Goal: Register for event/course

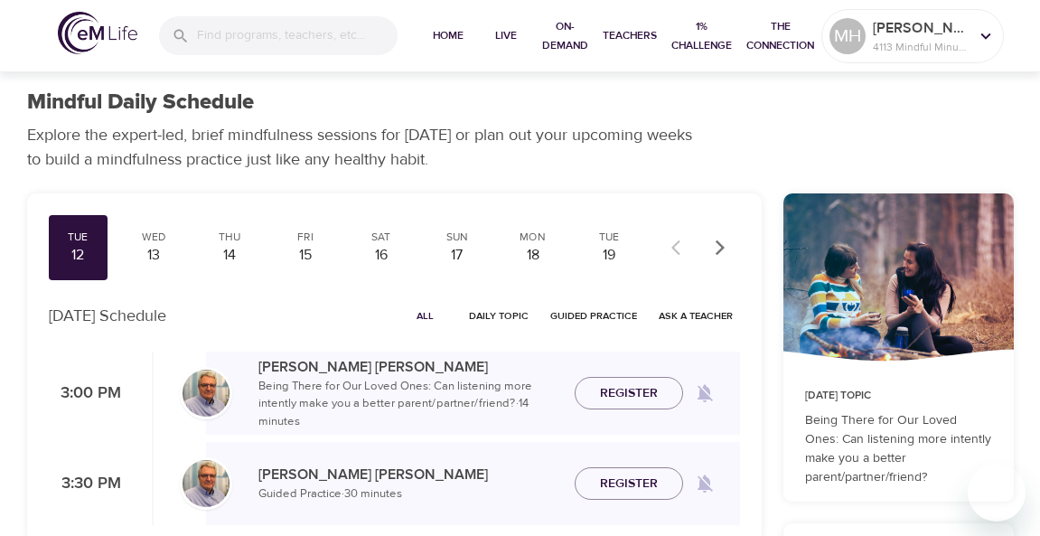
scroll to position [120, 0]
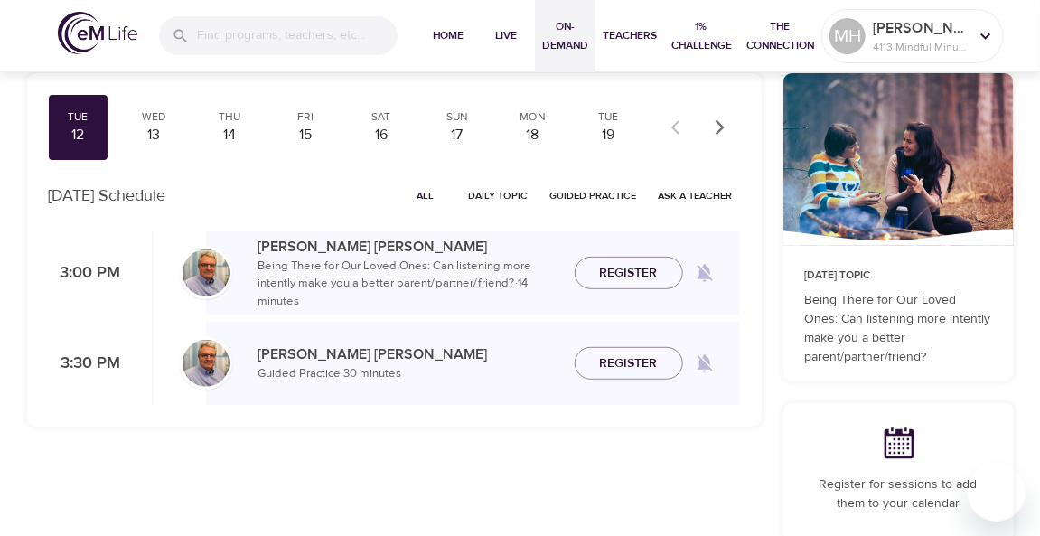
click at [547, 32] on span "On-Demand" at bounding box center [565, 36] width 46 height 38
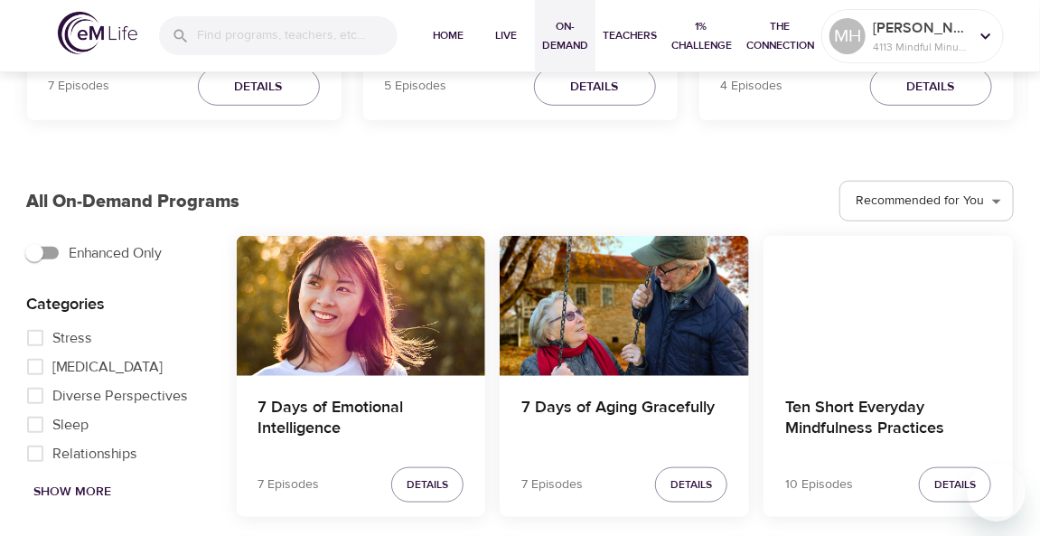
scroll to position [482, 0]
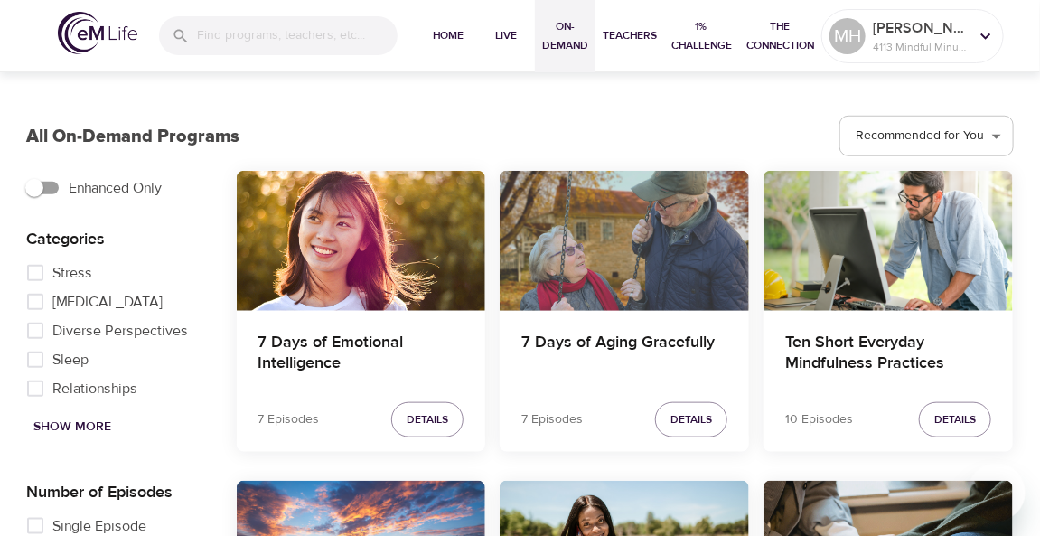
click at [636, 257] on div "7 Days of Aging Gracefully" at bounding box center [624, 241] width 249 height 140
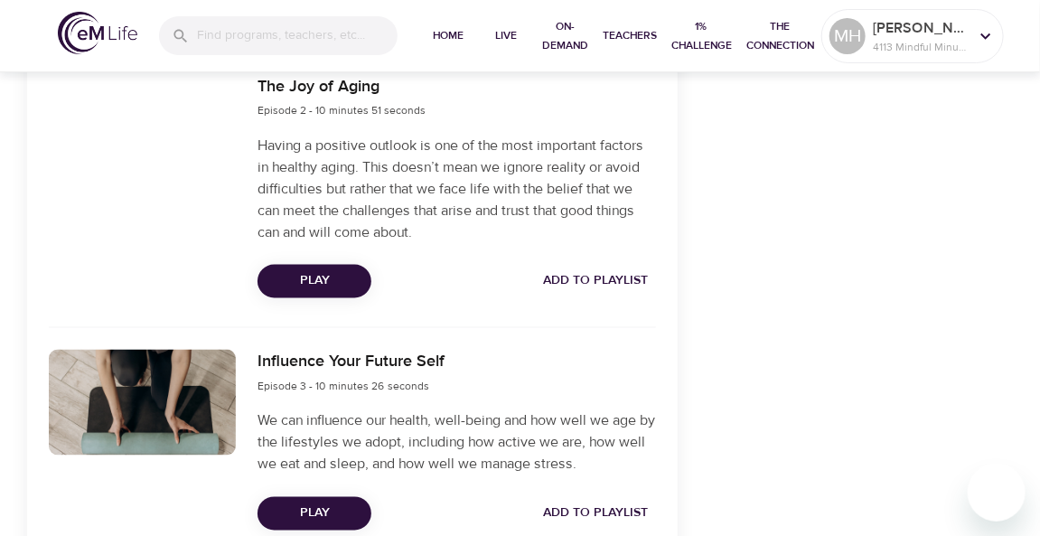
scroll to position [963, 0]
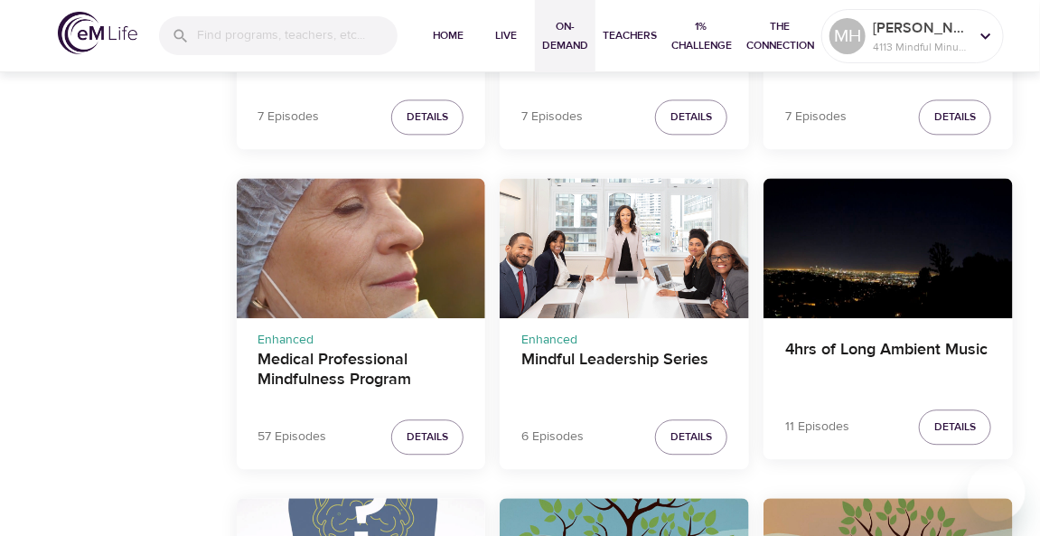
scroll to position [1415, 0]
click at [622, 282] on div "Mindful Leadership Series" at bounding box center [624, 248] width 249 height 140
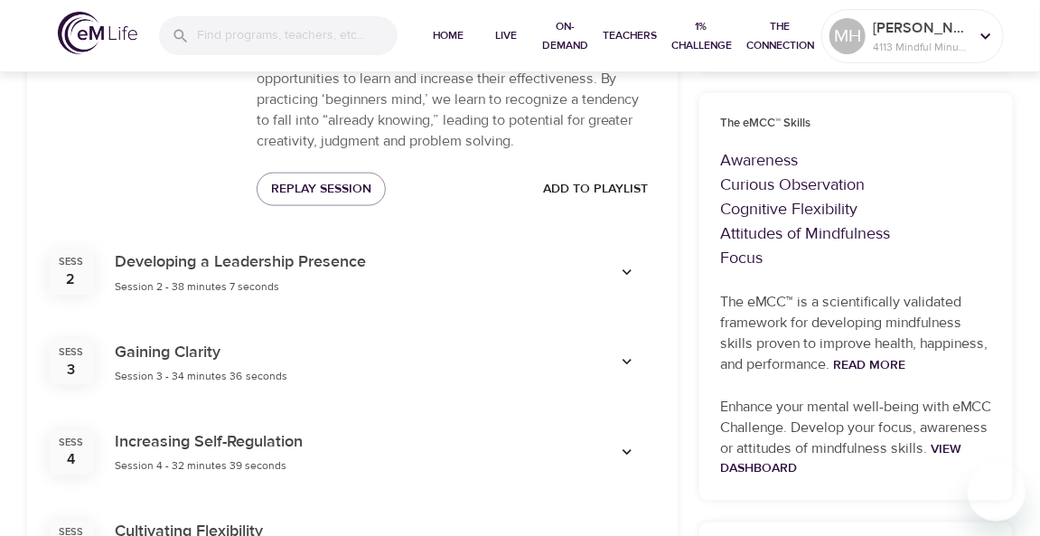
scroll to position [756, 0]
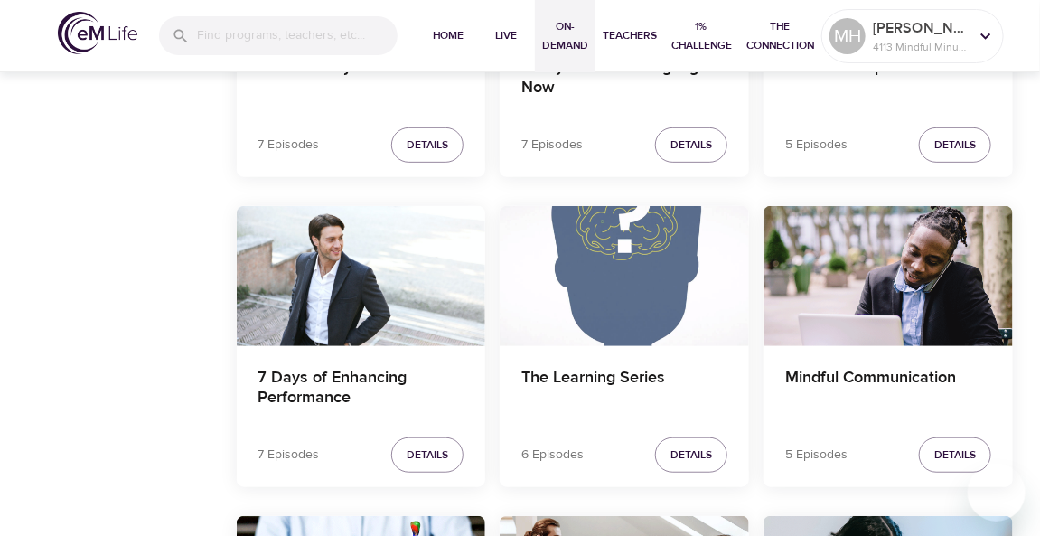
scroll to position [2684, 0]
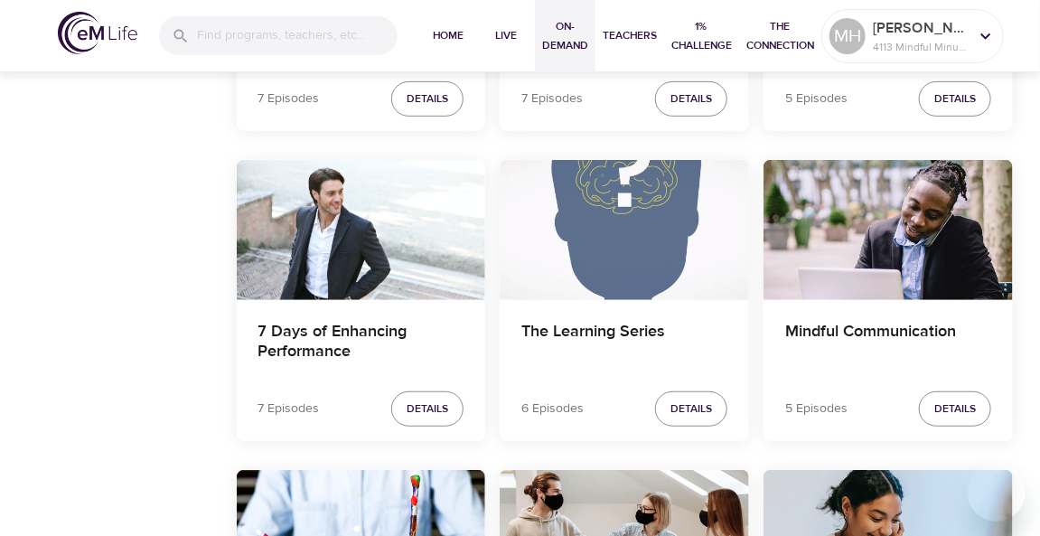
click at [604, 229] on div "The Learning Series" at bounding box center [624, 230] width 249 height 140
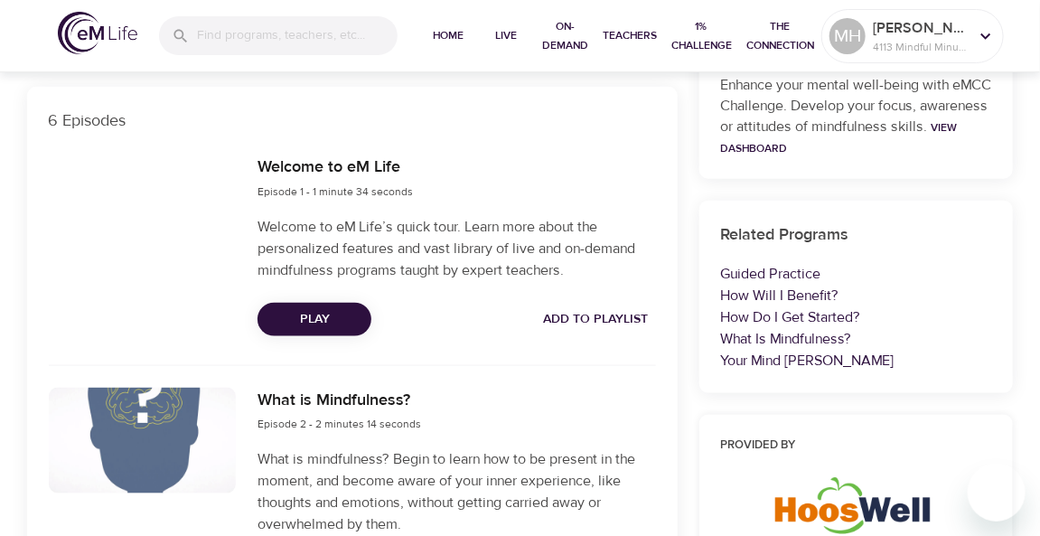
scroll to position [539, 0]
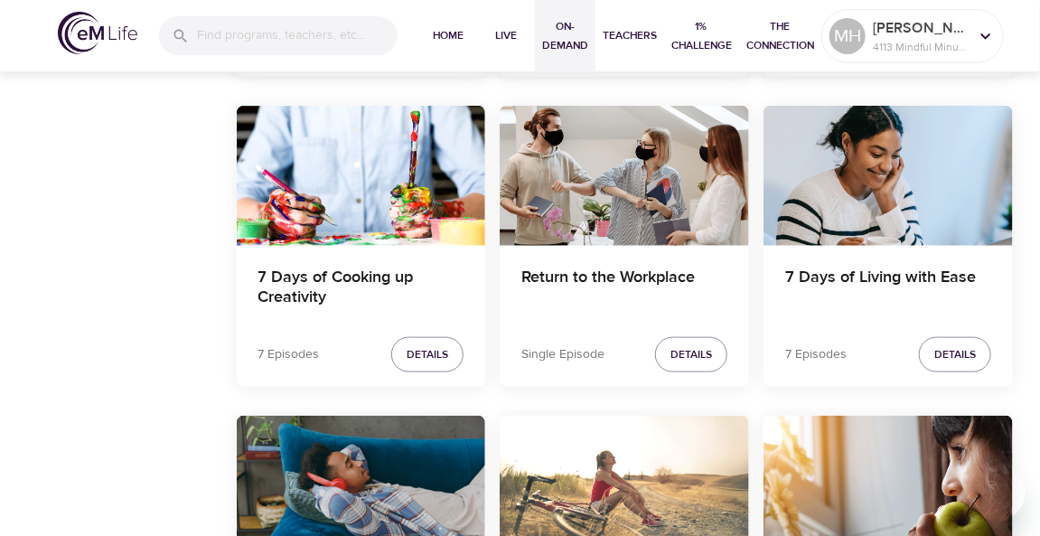
scroll to position [3068, 0]
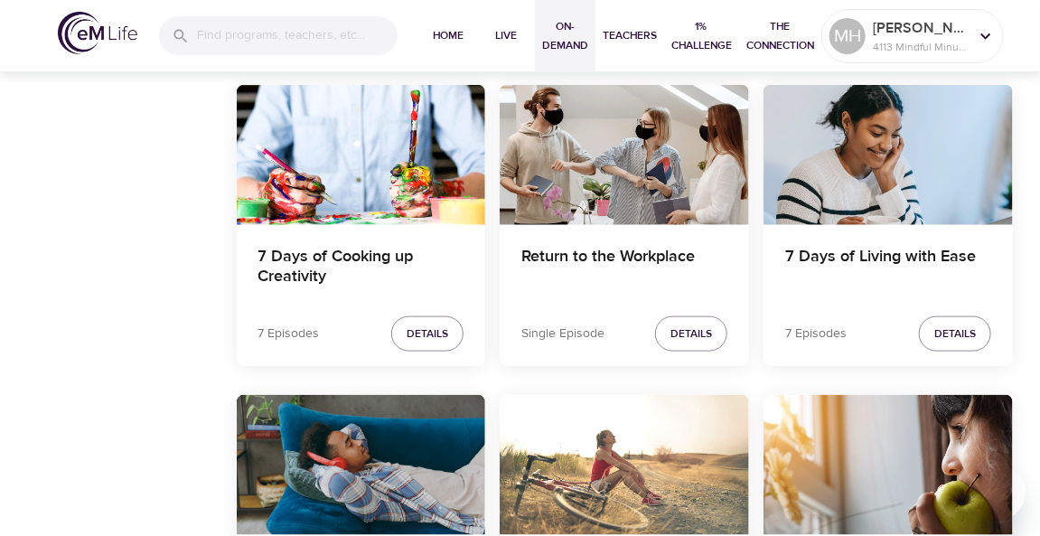
click at [855, 136] on div "7 Days of Living with Ease" at bounding box center [888, 155] width 249 height 140
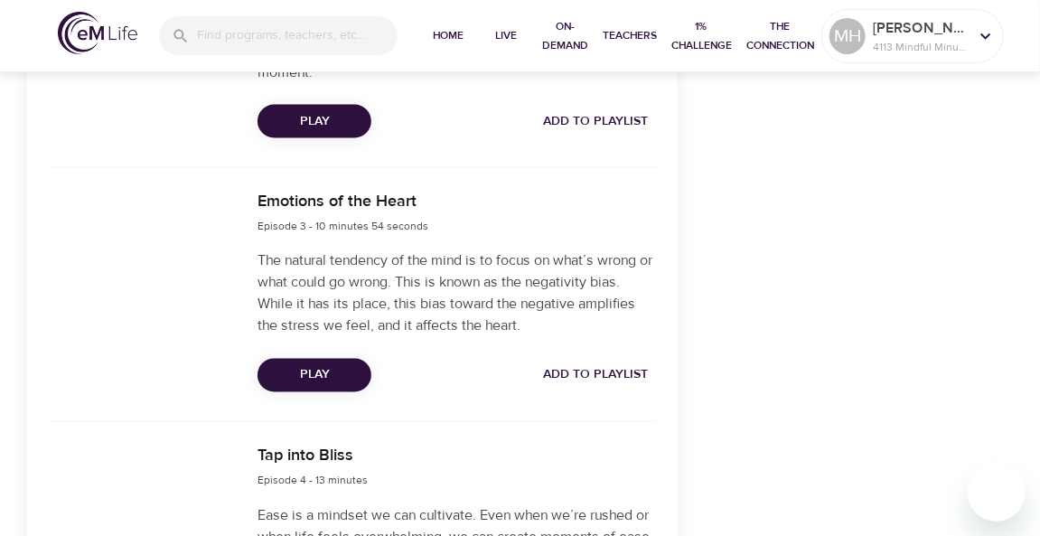
scroll to position [1034, 0]
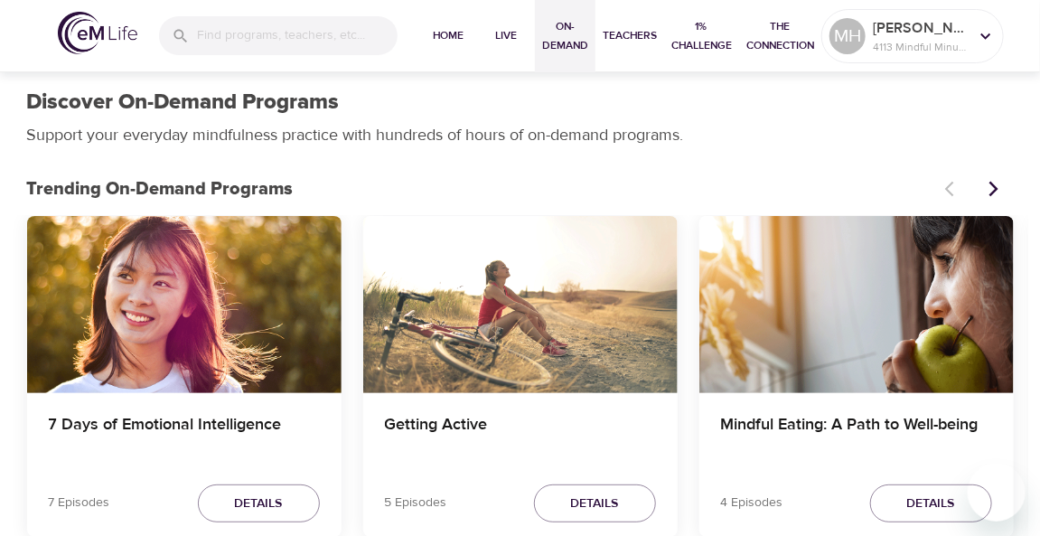
click at [987, 185] on icon "Next items" at bounding box center [994, 189] width 18 height 18
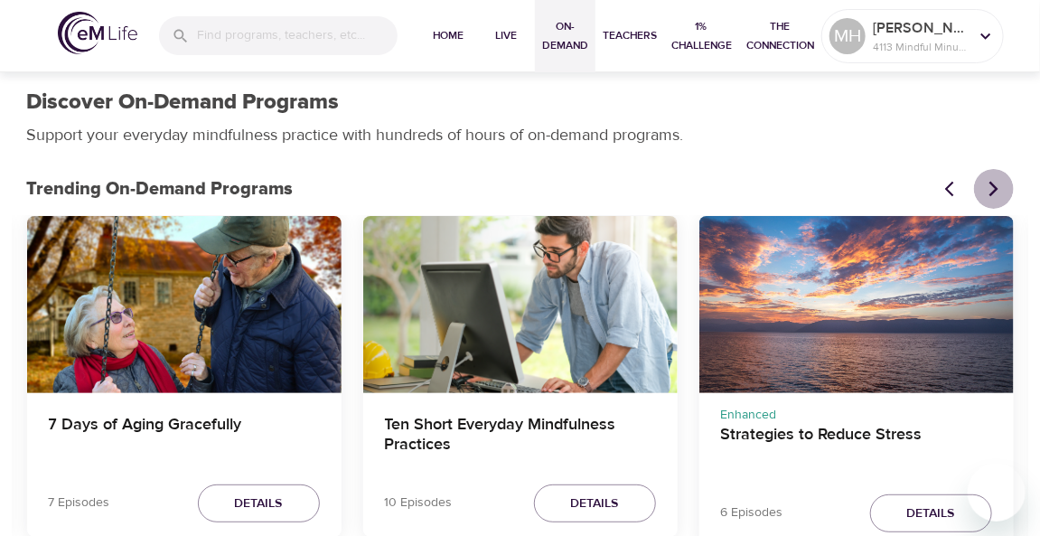
click at [987, 185] on icon "Next items" at bounding box center [994, 189] width 18 height 18
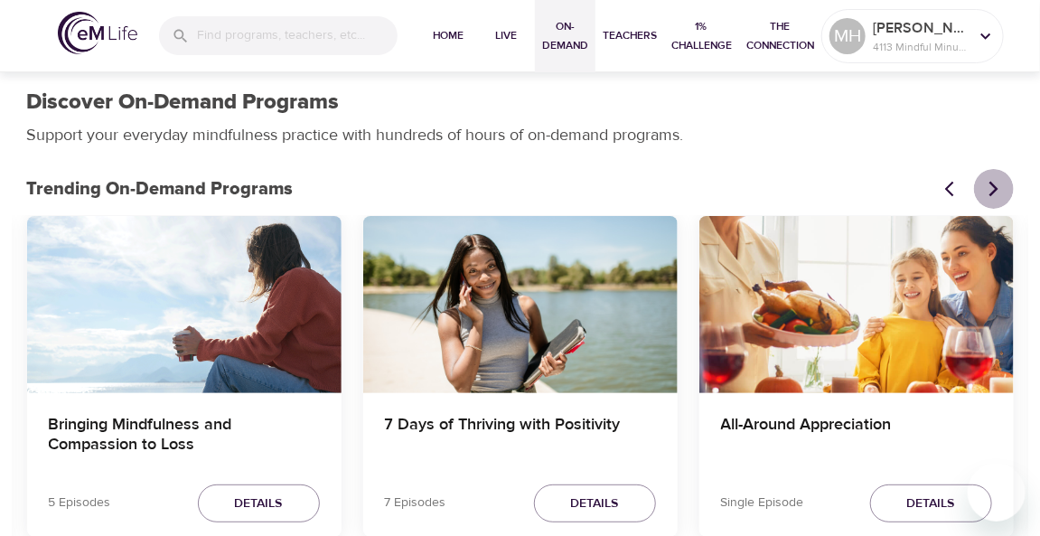
click at [987, 185] on icon "Next items" at bounding box center [994, 189] width 18 height 18
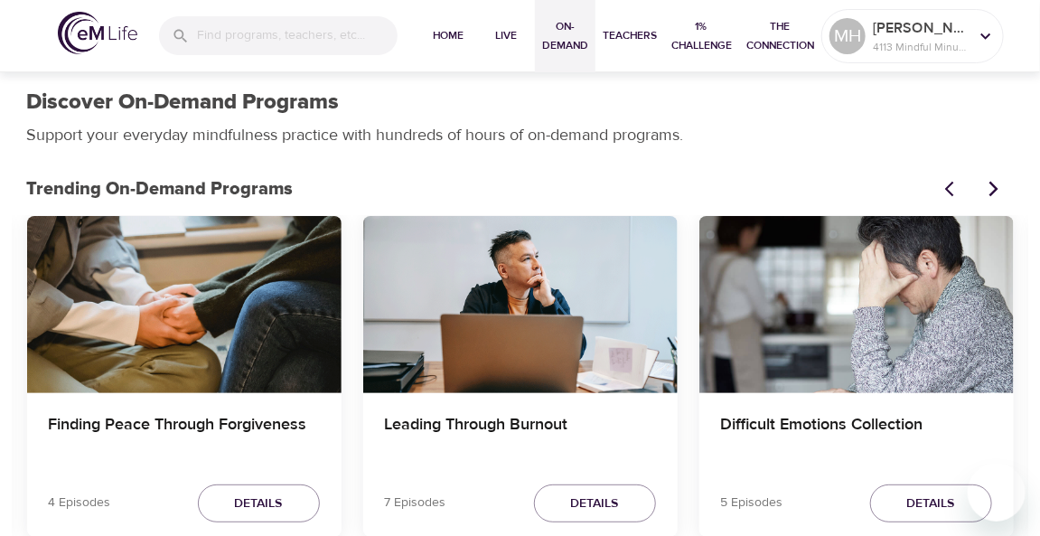
click at [938, 184] on button "Previous items" at bounding box center [954, 189] width 40 height 40
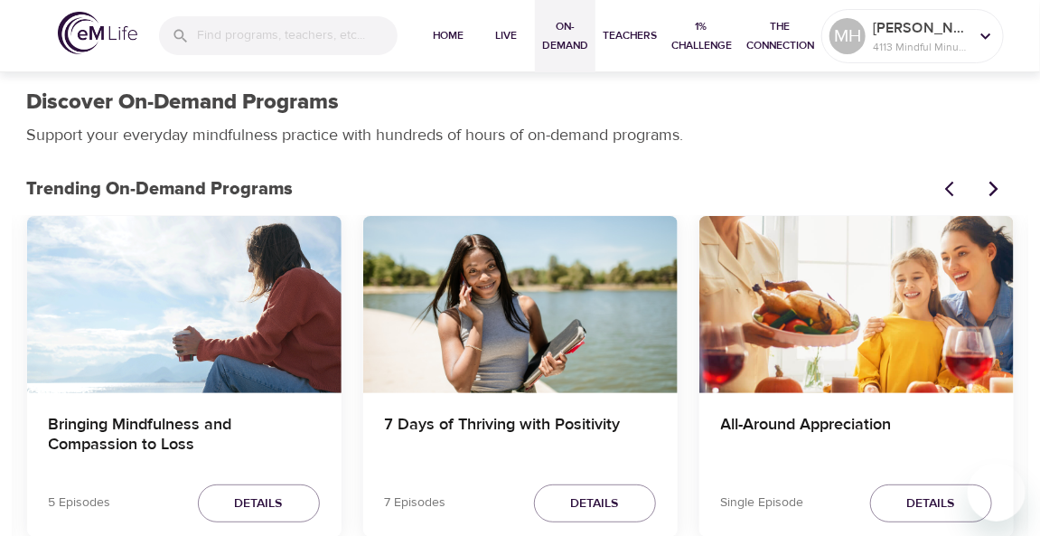
click at [947, 182] on icon "Previous items" at bounding box center [954, 189] width 18 height 18
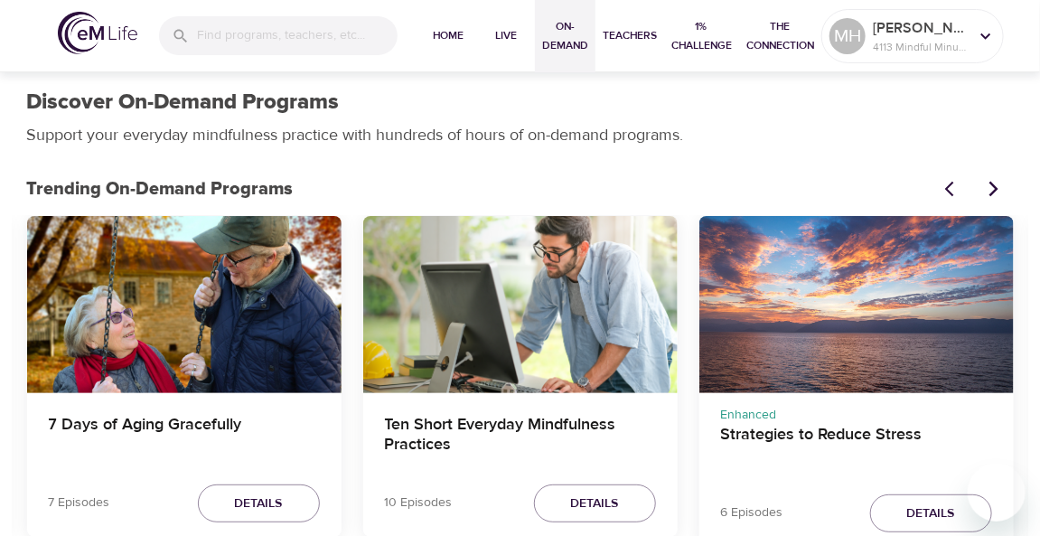
click at [947, 181] on icon "Previous items" at bounding box center [954, 189] width 18 height 18
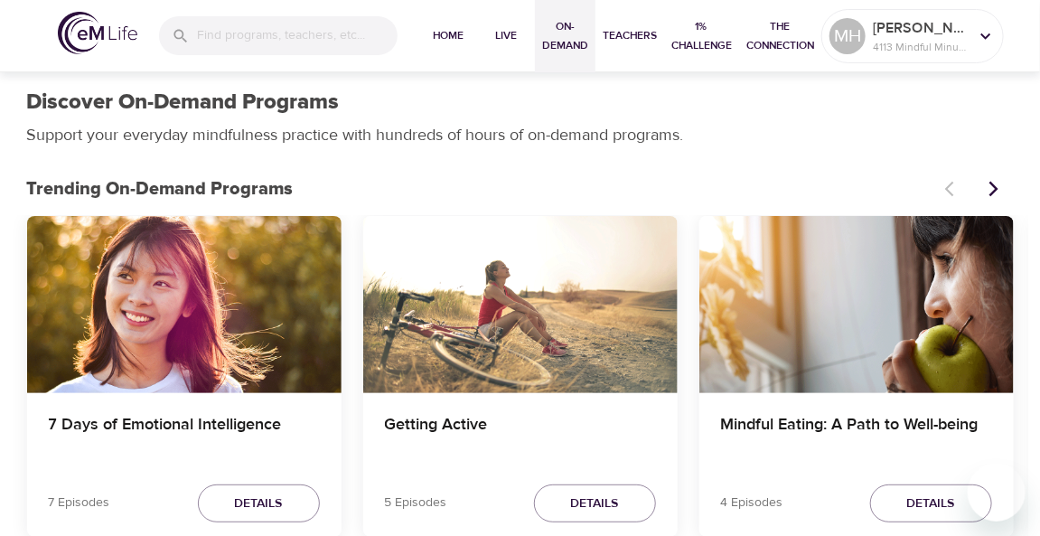
click at [948, 181] on div at bounding box center [974, 189] width 80 height 40
click at [501, 31] on span "Live" at bounding box center [505, 35] width 43 height 19
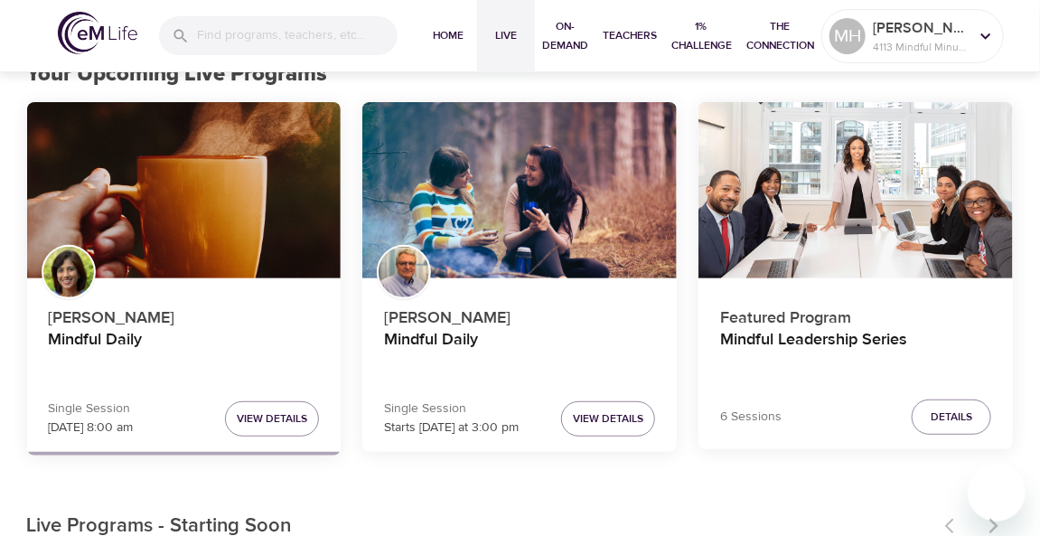
scroll to position [240, 0]
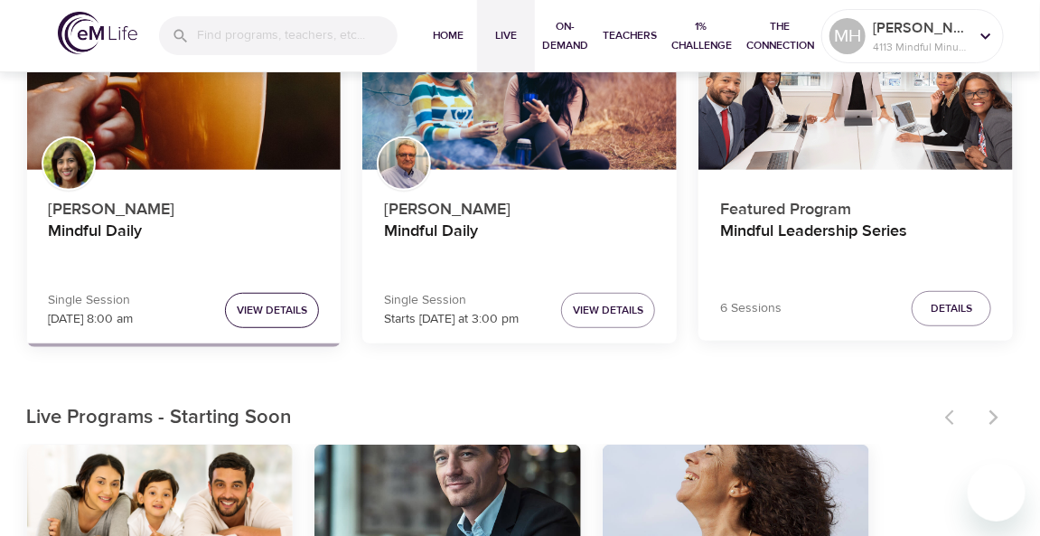
click at [278, 309] on span "View Details" at bounding box center [272, 310] width 70 height 19
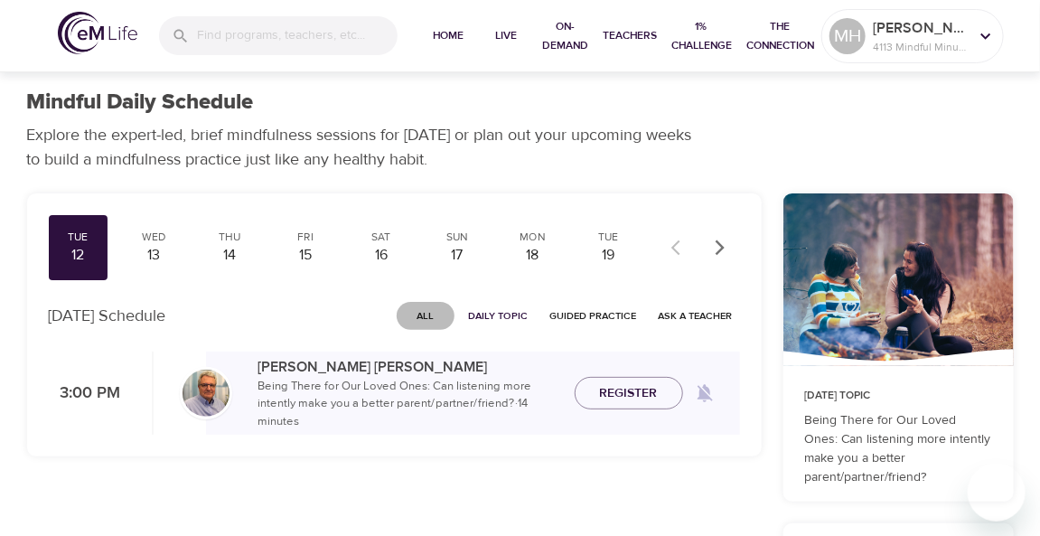
click at [427, 312] on span "All" at bounding box center [425, 315] width 43 height 17
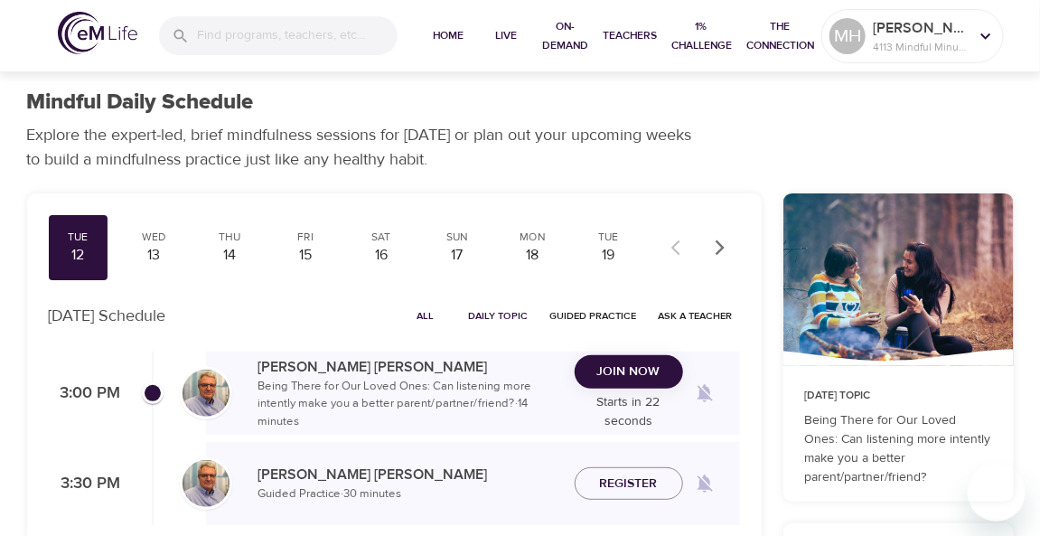
click at [631, 370] on span "Join Now" at bounding box center [628, 372] width 63 height 23
